Goal: Find specific page/section: Find specific page/section

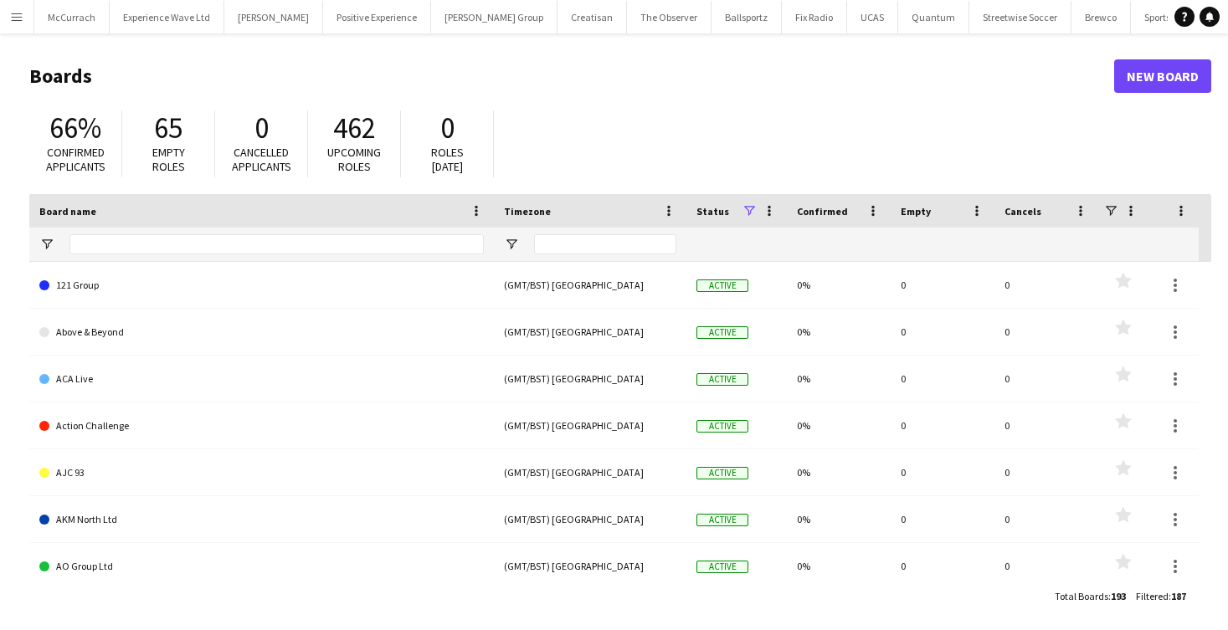
click at [21, 35] on main "Boards New Board 66% Confirmed applicants 65 Empty roles 0 Cancelled applicants…" at bounding box center [614, 335] width 1228 height 604
click at [19, 13] on app-icon "Menu" at bounding box center [16, 16] width 13 height 13
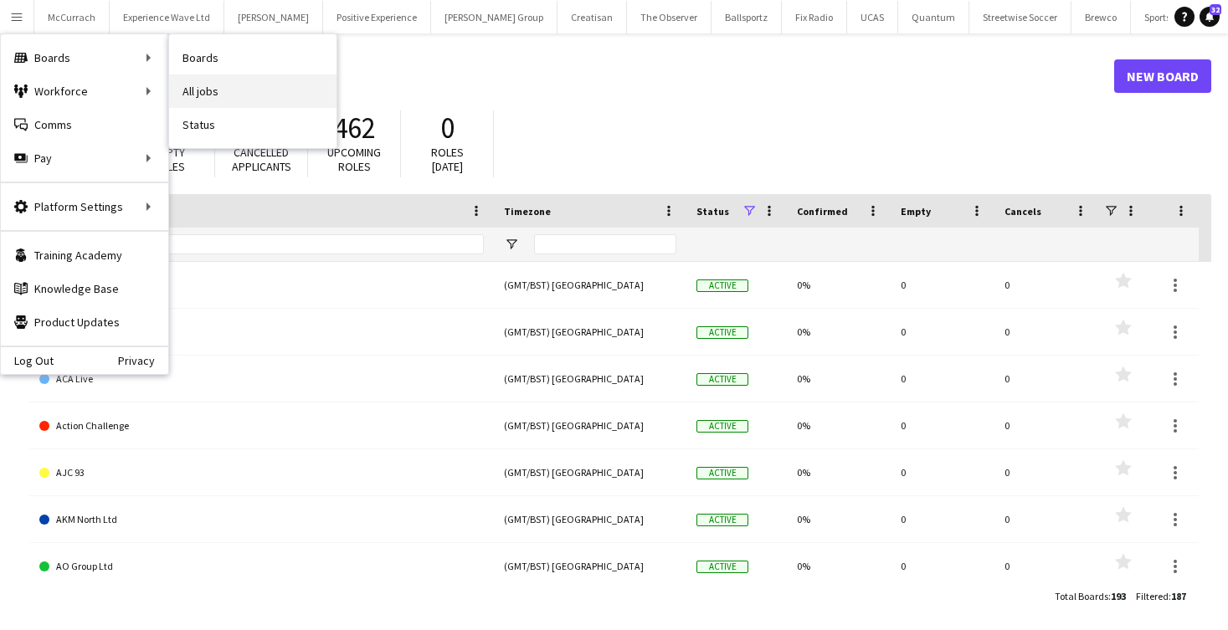
click at [203, 82] on link "All jobs" at bounding box center [252, 91] width 167 height 33
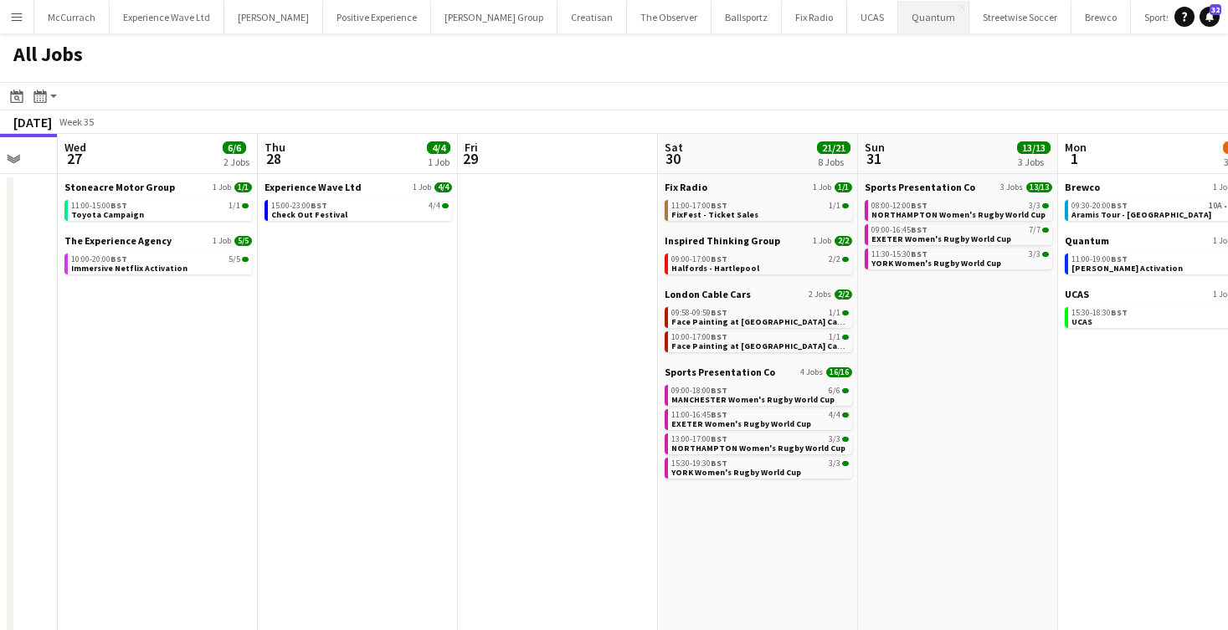
scroll to position [0, 340]
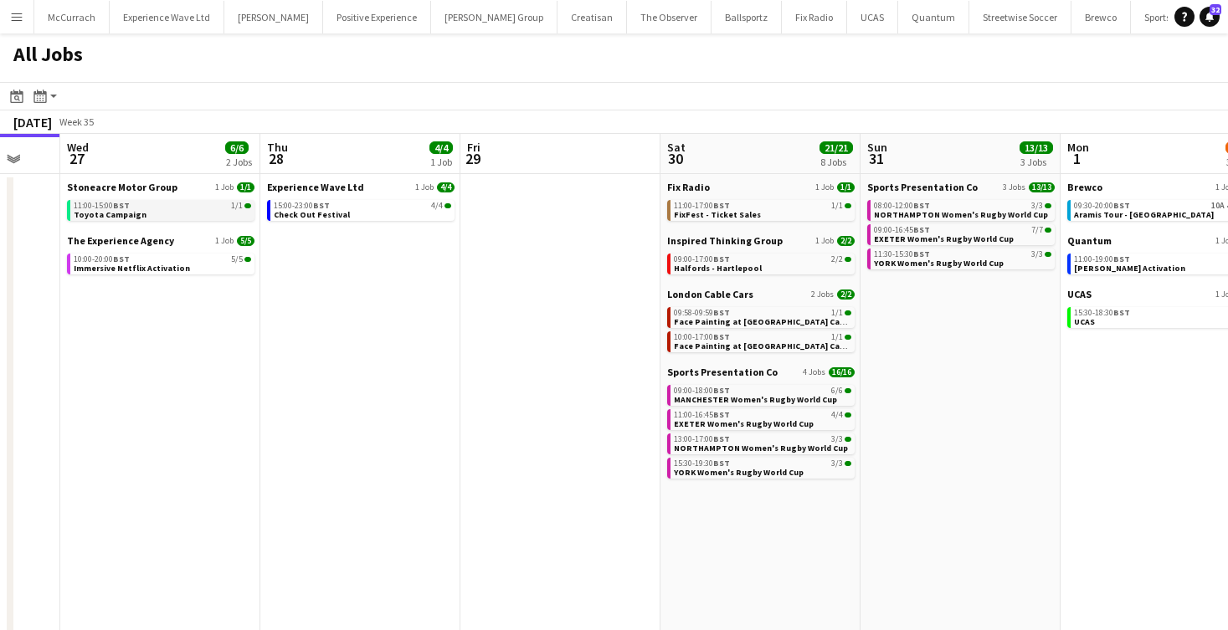
click at [167, 213] on link "11:00-15:00 BST 1/1 Toyota Campaign" at bounding box center [162, 209] width 177 height 19
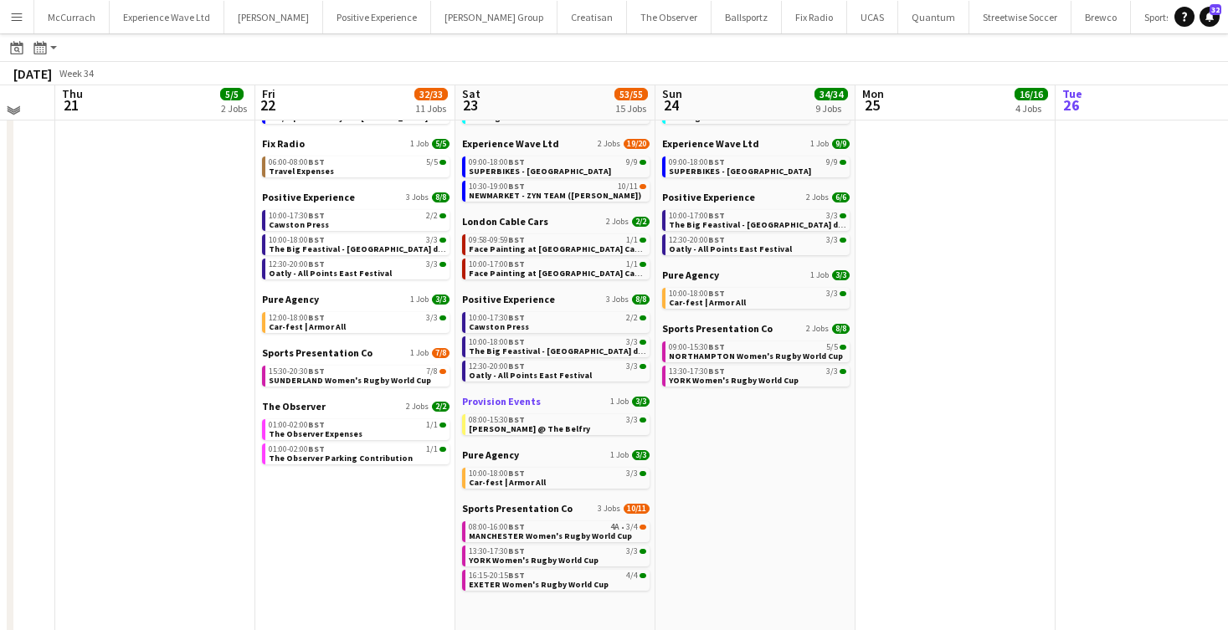
scroll to position [204, 0]
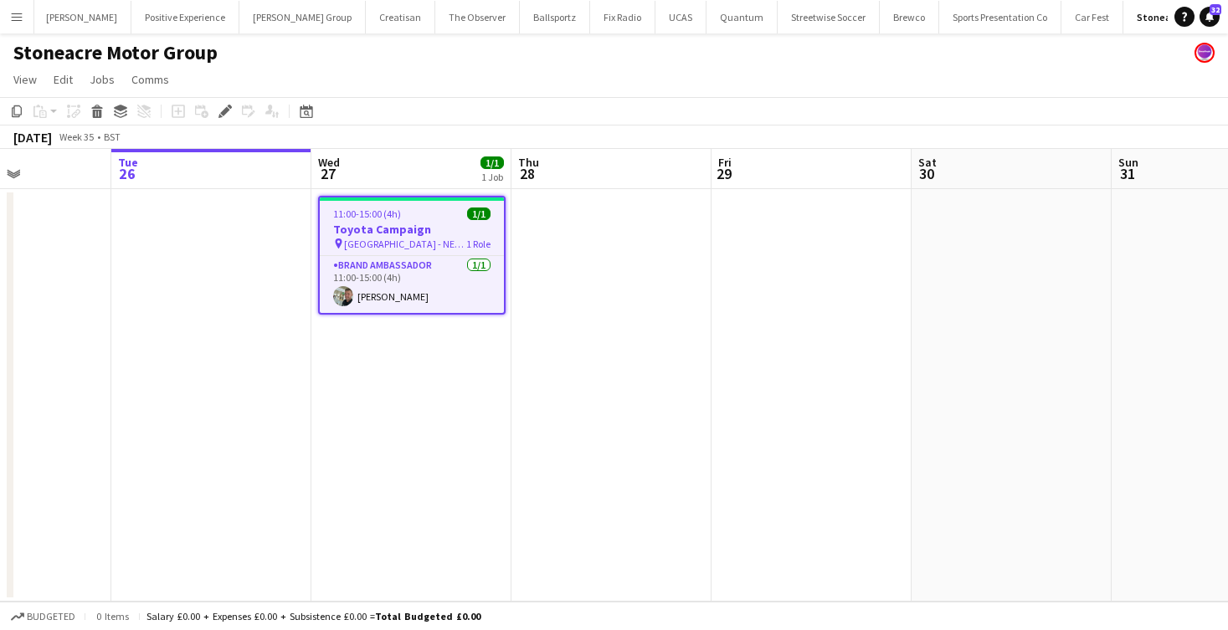
scroll to position [0, 743]
